Goal: Check status: Check status

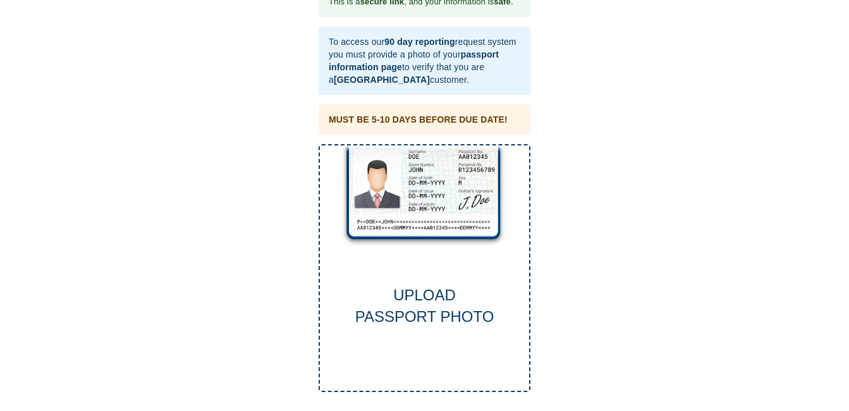
scroll to position [28, 0]
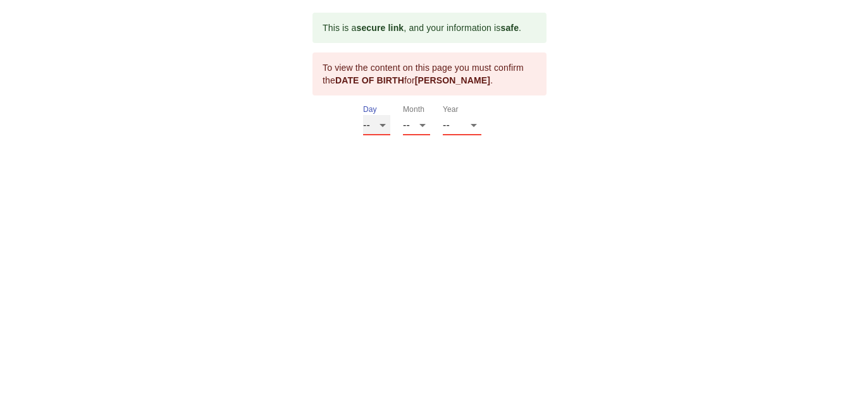
click at [383, 123] on select "-- 01 02 03 04 05 06 07 08 09 10 11 12 13 14 15 16 17 18 19 20 21 22 23 24 25 2…" at bounding box center [376, 125] width 27 height 20
select select "24"
click at [363, 115] on select "-- 01 02 03 04 05 06 07 08 09 10 11 12 13 14 15 16 17 18 19 20 21 22 23 24 25 2…" at bounding box center [376, 125] width 27 height 20
click at [422, 126] on select "-- 01 02 03 04 05 06 07 08 09 10 11 12" at bounding box center [416, 125] width 27 height 20
select select "05"
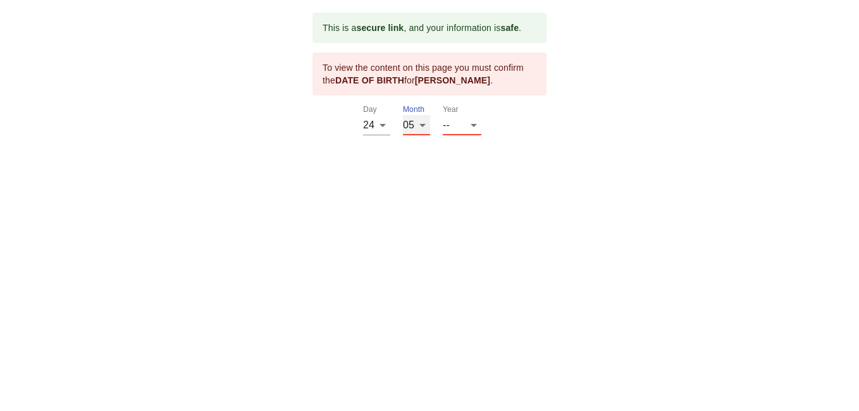
click at [403, 115] on select "-- 01 02 03 04 05 06 07 08 09 10 11 12" at bounding box center [416, 125] width 27 height 20
click at [472, 122] on select "-- 2025 2024 2023 2022 2021 2020 2019 2018 2017 2016 2015 2014 2013 2012 2011 2…" at bounding box center [462, 125] width 39 height 20
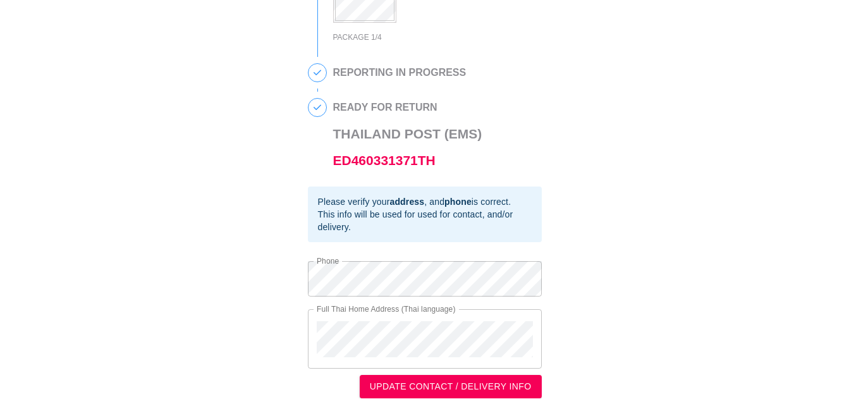
scroll to position [354, 0]
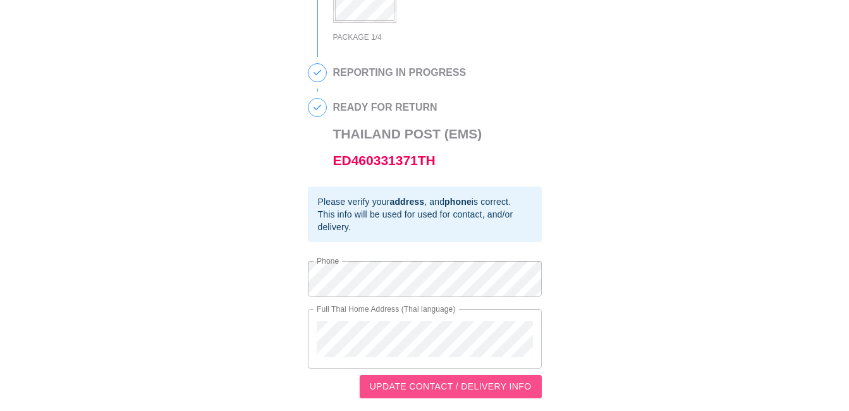
click at [463, 385] on span "UPDATE CONTACT / DELIVERY INFO" at bounding box center [451, 387] width 162 height 16
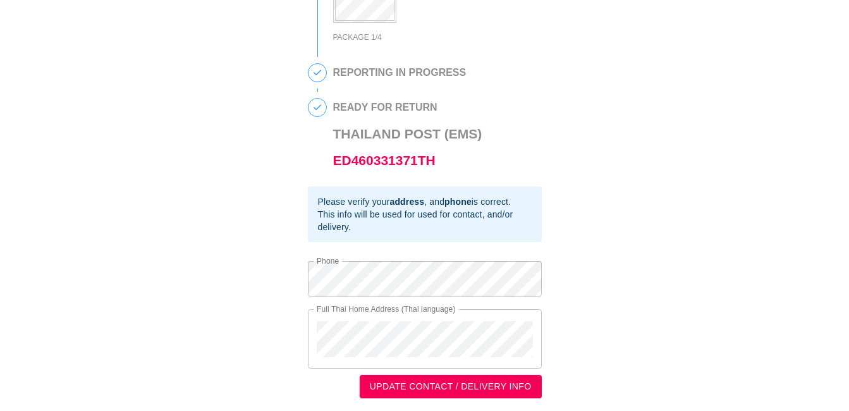
click at [315, 326] on div "Full Thai Home Address (Thai language)" at bounding box center [425, 338] width 234 height 59
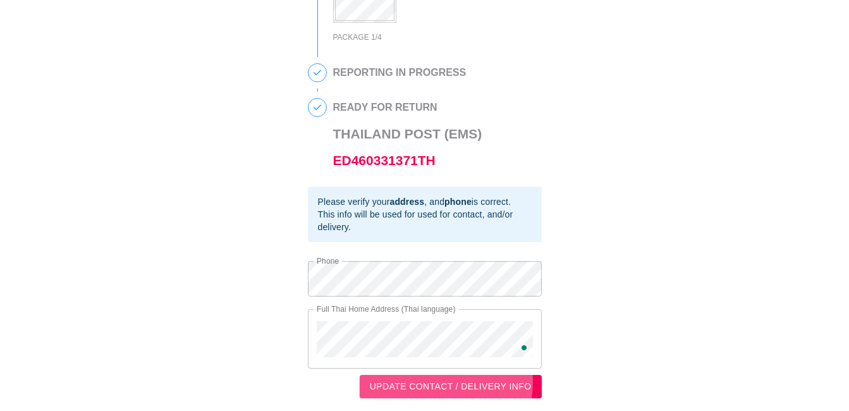
click at [446, 382] on span "UPDATE CONTACT / DELIVERY INFO" at bounding box center [451, 387] width 162 height 16
